Goal: Task Accomplishment & Management: Complete application form

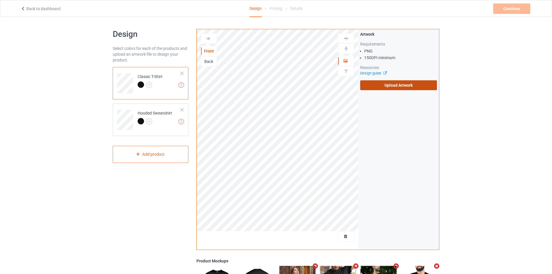
click at [416, 82] on label "Upload Artwork" at bounding box center [398, 85] width 77 height 10
click at [0, 0] on input "Upload Artwork" at bounding box center [0, 0] width 0 height 0
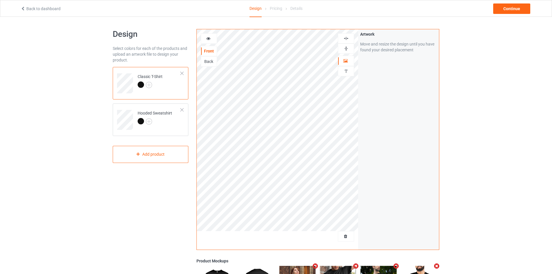
click at [345, 38] on img at bounding box center [346, 39] width 6 height 6
click at [501, 10] on div "Continue" at bounding box center [511, 8] width 37 height 10
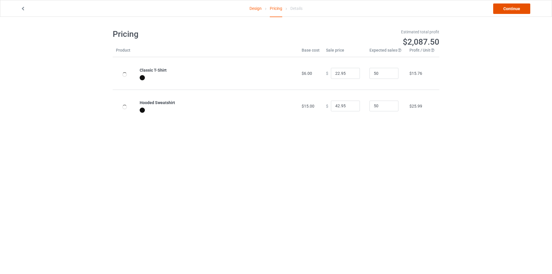
click at [529, 10] on link "Continue" at bounding box center [511, 8] width 37 height 10
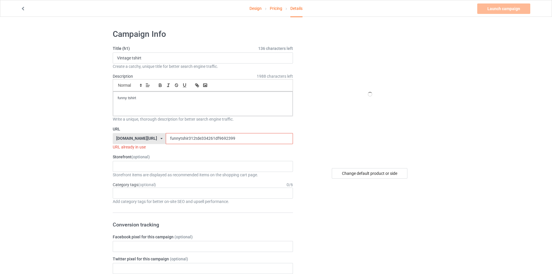
click at [192, 133] on input "funnytshir312tde334261df9692399" at bounding box center [229, 138] width 127 height 11
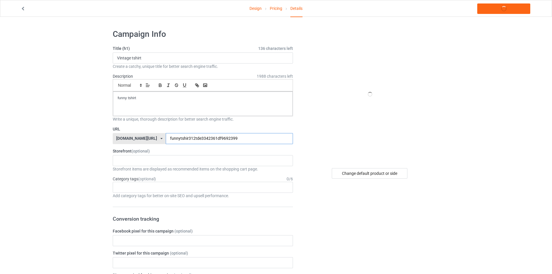
type input "funnytshir312tde3342361df9692399"
click at [501, 9] on link "Launch campaign" at bounding box center [503, 8] width 53 height 10
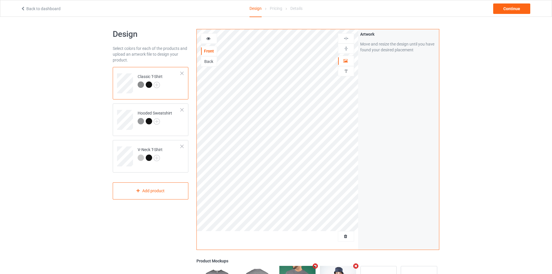
click at [171, 94] on div "Classic T-Shirt" at bounding box center [151, 83] width 76 height 32
click at [169, 94] on div "Classic T-Shirt" at bounding box center [151, 83] width 76 height 32
click at [140, 85] on img at bounding box center [141, 84] width 6 height 6
click at [156, 84] on img at bounding box center [157, 85] width 6 height 6
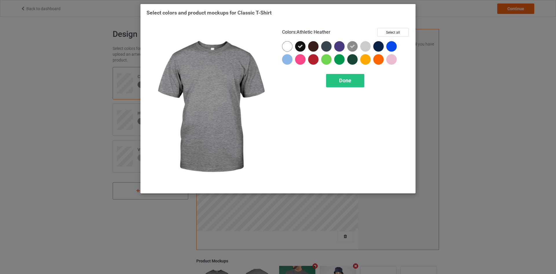
click at [352, 45] on icon at bounding box center [352, 46] width 5 height 5
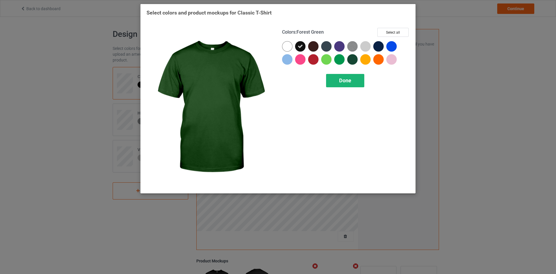
click at [354, 81] on div "Done" at bounding box center [345, 80] width 38 height 13
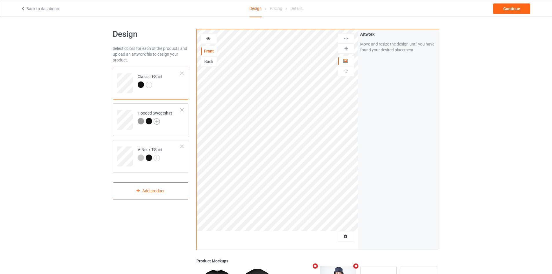
click at [154, 120] on img at bounding box center [157, 121] width 6 height 6
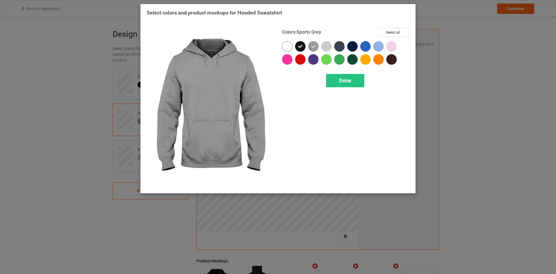
click at [312, 47] on icon at bounding box center [313, 46] width 5 height 5
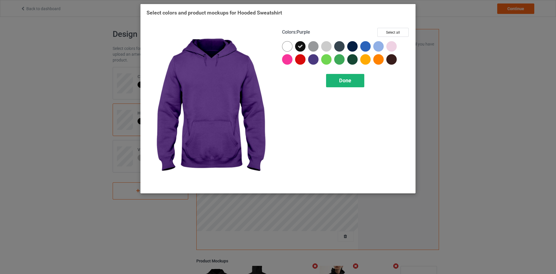
click at [345, 83] on span "Done" at bounding box center [345, 80] width 12 height 6
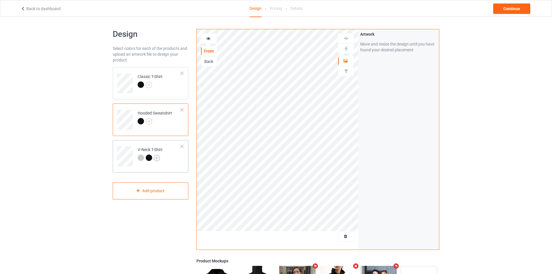
click at [156, 156] on img at bounding box center [157, 158] width 6 height 6
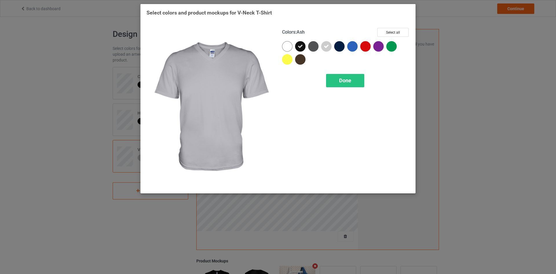
click at [328, 46] on icon at bounding box center [326, 46] width 5 height 5
click at [342, 82] on span "Done" at bounding box center [345, 80] width 12 height 6
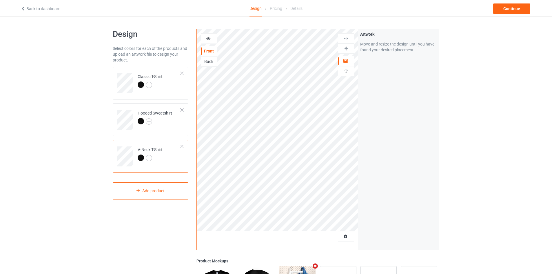
click at [182, 146] on div at bounding box center [182, 146] width 4 height 4
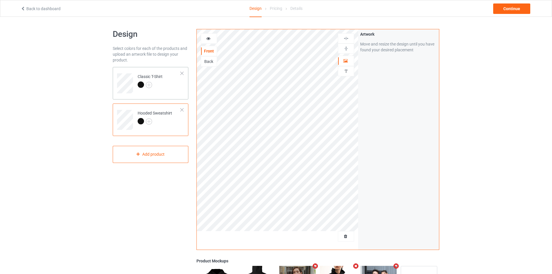
click at [168, 89] on td "Classic T-Shirt" at bounding box center [159, 81] width 50 height 24
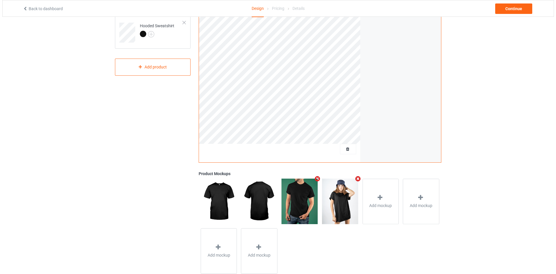
scroll to position [102, 0]
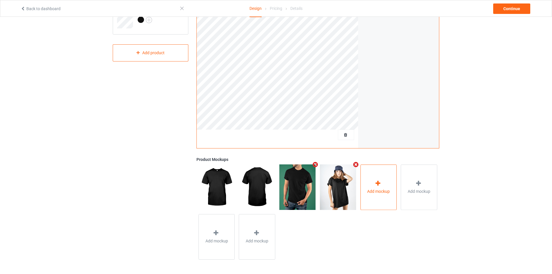
click at [383, 176] on div "Add mockup" at bounding box center [378, 186] width 37 height 45
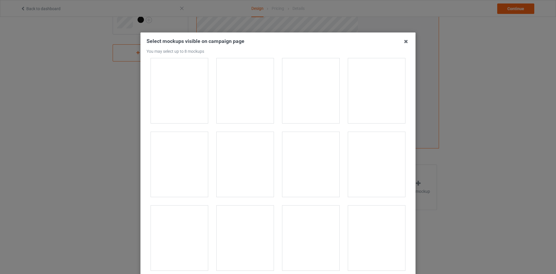
scroll to position [1072, 0]
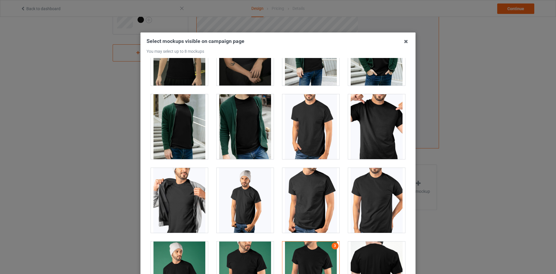
click at [306, 139] on div at bounding box center [310, 126] width 57 height 65
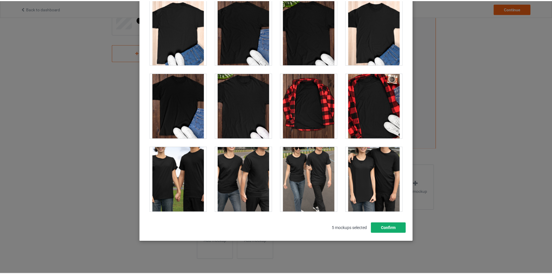
scroll to position [0, 0]
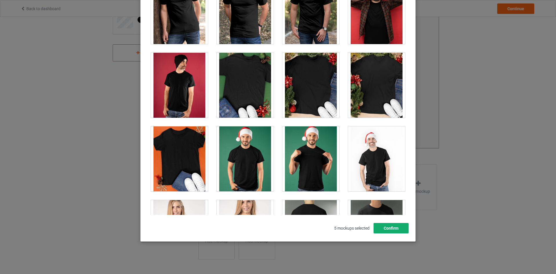
click at [386, 231] on button "Confirm" at bounding box center [391, 228] width 35 height 10
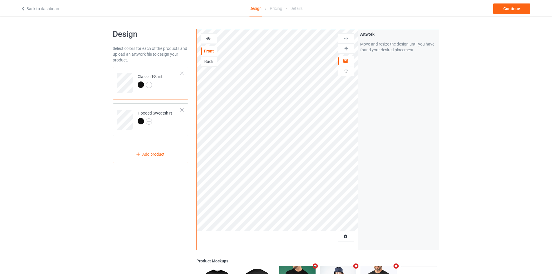
click at [162, 120] on div at bounding box center [155, 122] width 34 height 8
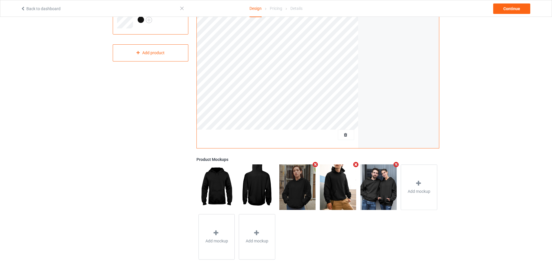
click at [315, 164] on icon "Remove mockup" at bounding box center [315, 164] width 7 height 6
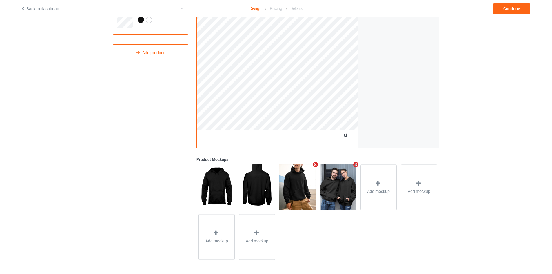
click at [316, 165] on icon "Remove mockup" at bounding box center [315, 164] width 7 height 6
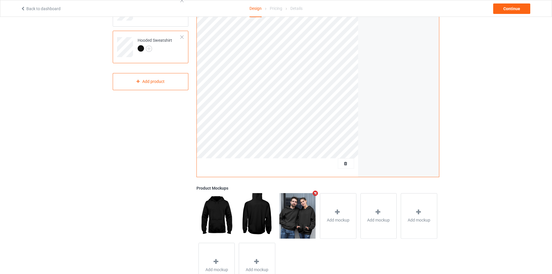
scroll to position [15, 0]
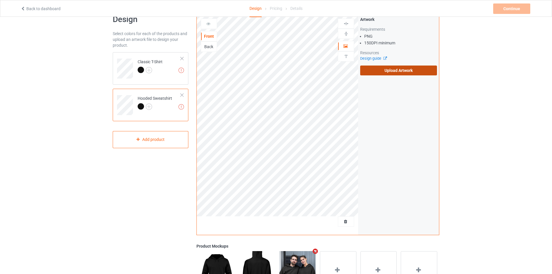
click at [380, 69] on label "Upload Artwork" at bounding box center [398, 70] width 77 height 10
click at [0, 0] on input "Upload Artwork" at bounding box center [0, 0] width 0 height 0
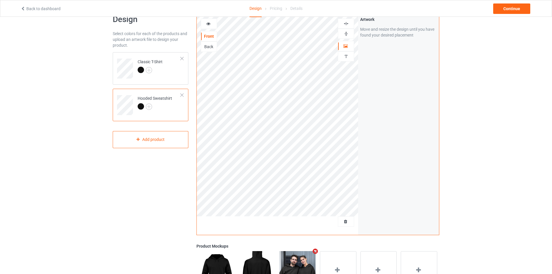
click at [348, 24] on img at bounding box center [346, 24] width 6 height 6
click at [346, 22] on img at bounding box center [346, 24] width 6 height 6
click at [509, 7] on div "Continue" at bounding box center [511, 8] width 37 height 10
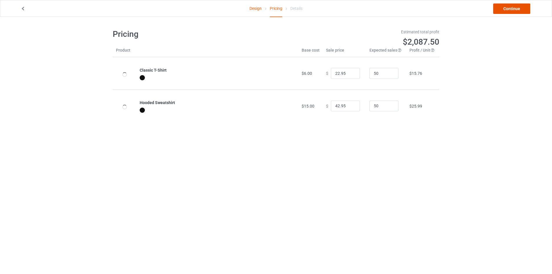
click at [507, 10] on link "Continue" at bounding box center [511, 8] width 37 height 10
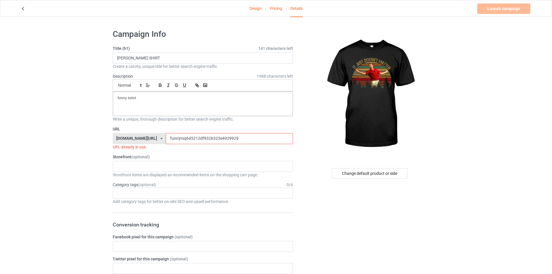
click at [195, 141] on input "funnytsq645212df9326323e4929929" at bounding box center [229, 138] width 127 height 11
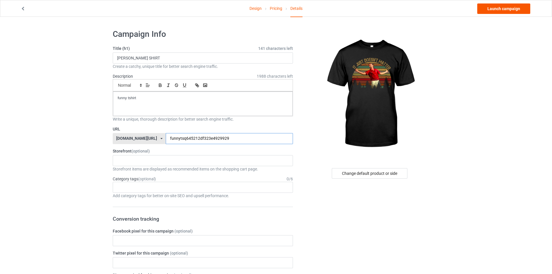
type input "funnytsq645212df323e4929929"
click at [495, 6] on link "Launch campaign" at bounding box center [503, 8] width 53 height 10
